Goal: Check status

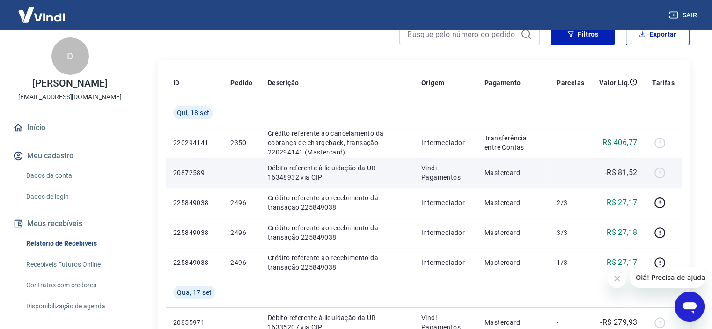
scroll to position [140, 0]
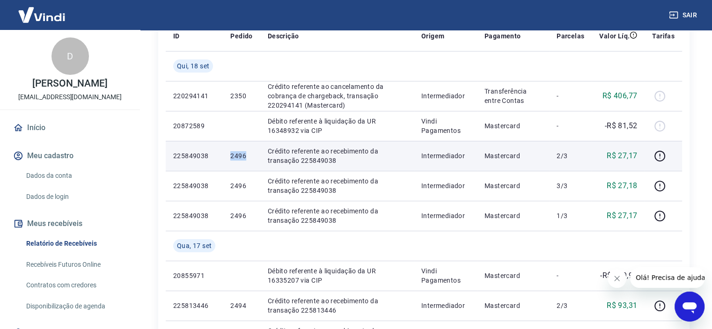
drag, startPoint x: 228, startPoint y: 155, endPoint x: 251, endPoint y: 155, distance: 22.9
click at [251, 155] on td "2496" at bounding box center [241, 156] width 37 height 30
copy p "2496"
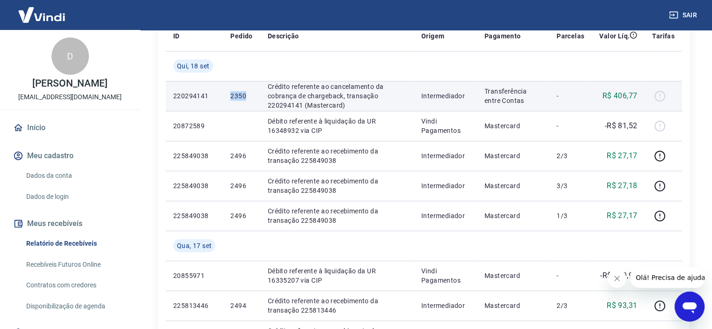
drag, startPoint x: 242, startPoint y: 95, endPoint x: 258, endPoint y: 95, distance: 16.4
click at [258, 95] on td "2350" at bounding box center [241, 96] width 37 height 30
copy p "2350"
click at [245, 93] on p "2350" at bounding box center [241, 95] width 22 height 9
drag, startPoint x: 231, startPoint y: 94, endPoint x: 245, endPoint y: 94, distance: 14.1
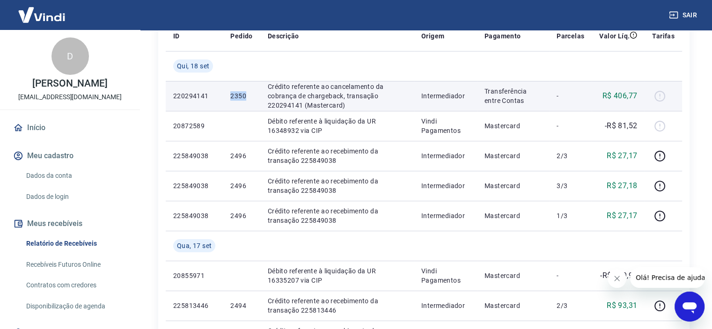
click at [245, 94] on p "2350" at bounding box center [241, 95] width 22 height 9
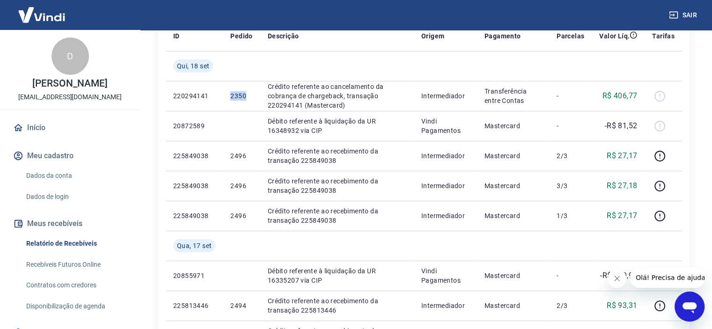
copy p "2350"
